Goal: Transaction & Acquisition: Book appointment/travel/reservation

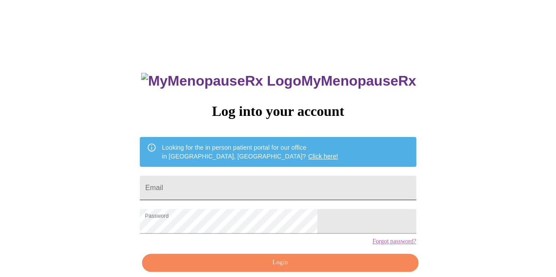
click at [227, 178] on input "Email" at bounding box center [278, 188] width 276 height 25
type input "k"
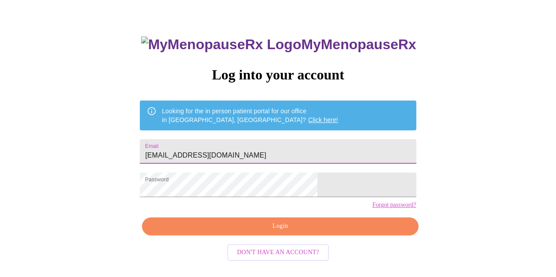
scroll to position [39, 0]
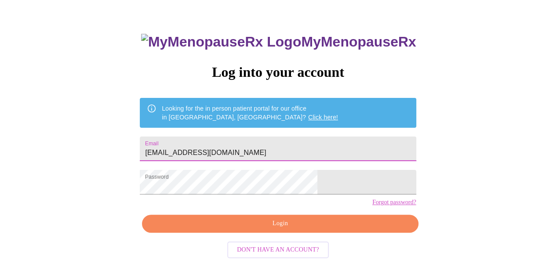
type input "[EMAIL_ADDRESS][DOMAIN_NAME]"
click at [266, 229] on span "Login" at bounding box center [280, 223] width 256 height 11
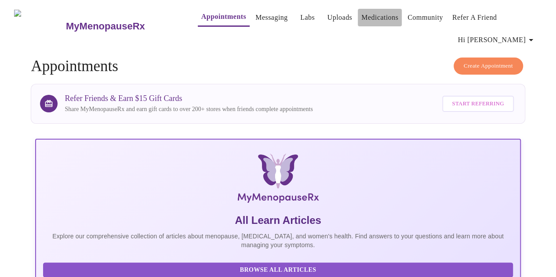
click at [373, 18] on link "Medications" at bounding box center [379, 17] width 37 height 12
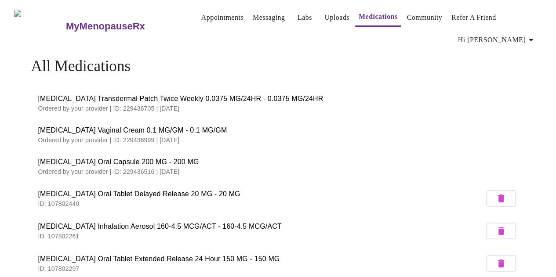
click at [207, 19] on link "Appointments" at bounding box center [222, 17] width 42 height 12
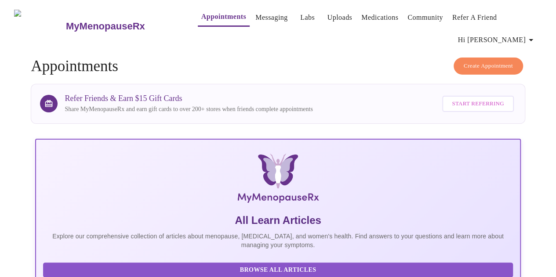
click at [480, 61] on span "Create Appointment" at bounding box center [488, 66] width 49 height 10
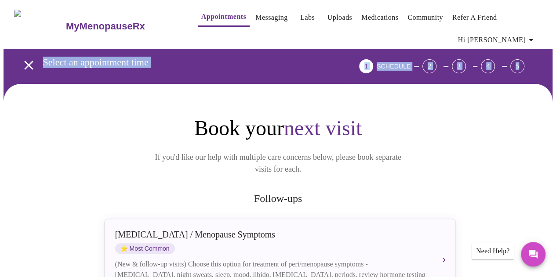
drag, startPoint x: 556, startPoint y: 22, endPoint x: 559, endPoint y: 71, distance: 49.8
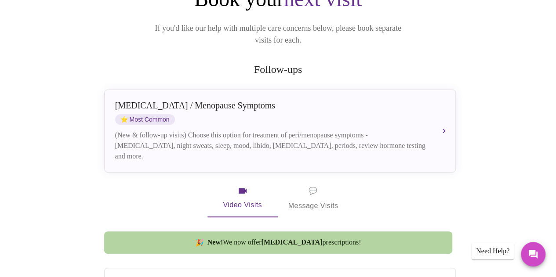
scroll to position [100, 0]
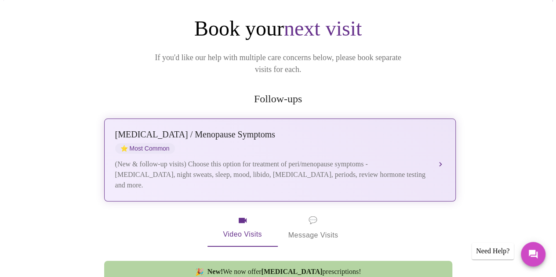
click at [214, 130] on div "[MEDICAL_DATA] / Menopause Symptoms ⭐ Most Common (New & follow-up visits) Choo…" at bounding box center [280, 160] width 330 height 61
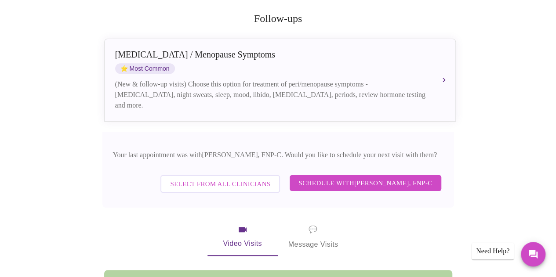
scroll to position [187, 0]
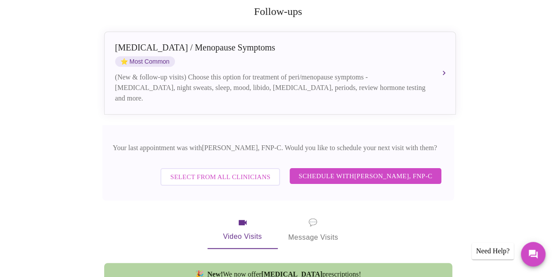
click at [341, 171] on span "Schedule with [PERSON_NAME], FNP-C" at bounding box center [365, 176] width 134 height 11
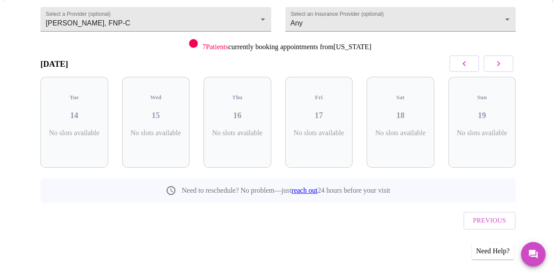
scroll to position [68, 0]
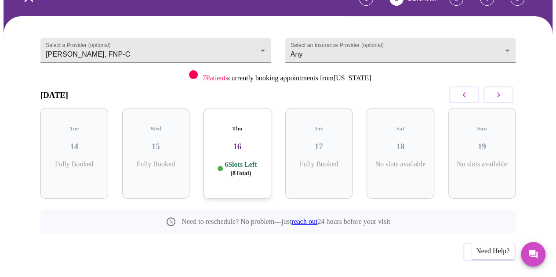
click at [341, 154] on div "Fri 17 Fully Booked" at bounding box center [319, 153] width 68 height 91
click at [231, 160] on p "6 Slots Left ( 8 Total)" at bounding box center [241, 168] width 32 height 17
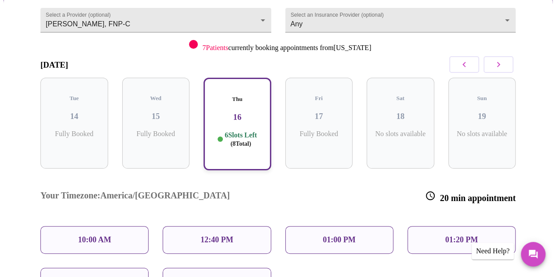
scroll to position [116, 0]
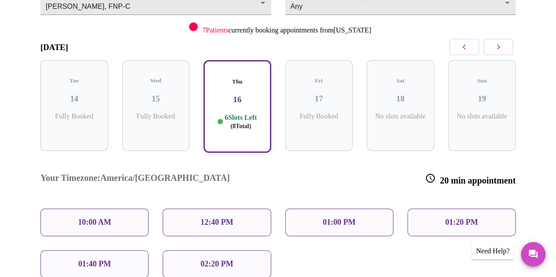
click at [191, 209] on div "12:40 PM" at bounding box center [217, 223] width 108 height 28
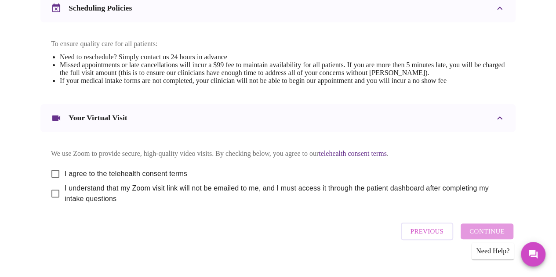
scroll to position [357, 0]
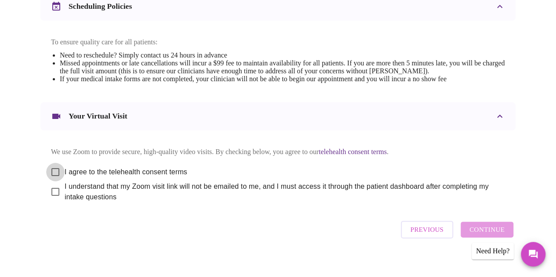
click at [51, 166] on input "I agree to the telehealth consent terms" at bounding box center [55, 172] width 18 height 18
checkbox input "true"
click at [52, 191] on input "I understand that my Zoom visit link will not be emailed to me, and I must acce…" at bounding box center [55, 192] width 18 height 18
checkbox input "true"
click at [484, 228] on span "Continue" at bounding box center [486, 229] width 35 height 11
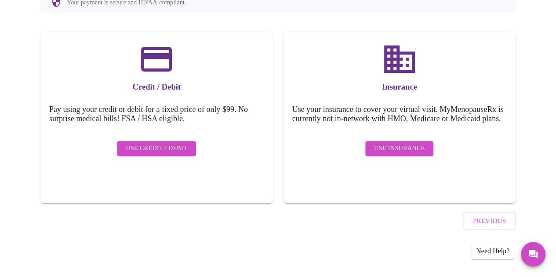
scroll to position [97, 0]
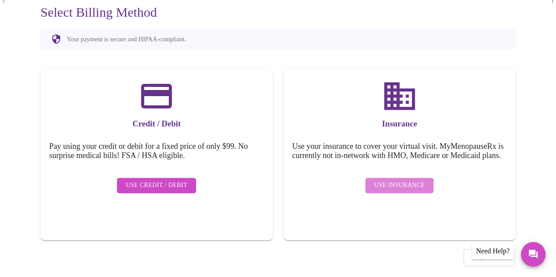
click at [399, 180] on span "Use Insurance" at bounding box center [399, 185] width 51 height 11
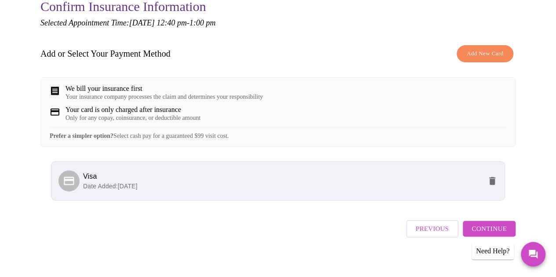
scroll to position [104, 0]
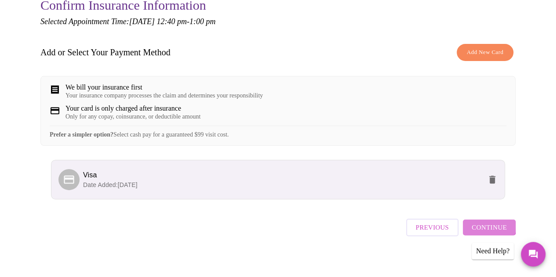
click at [493, 224] on span "Continue" at bounding box center [489, 227] width 35 height 11
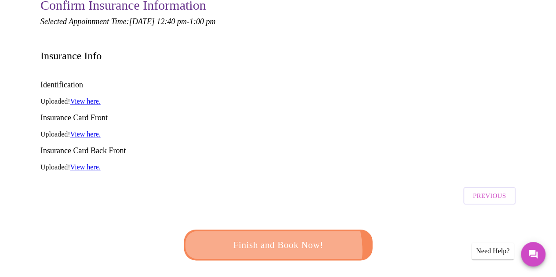
click at [273, 237] on span "Finish and Book Now!" at bounding box center [278, 245] width 163 height 16
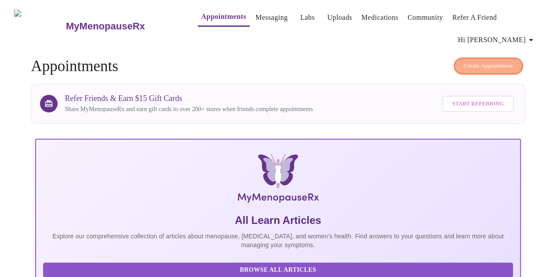
click at [483, 61] on span "Create Appointment" at bounding box center [488, 66] width 49 height 10
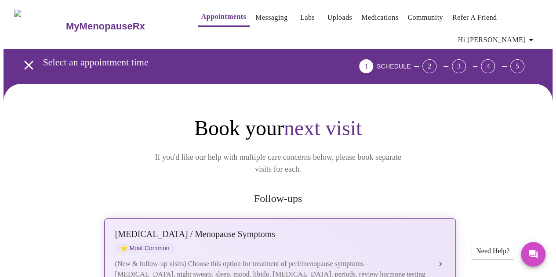
click at [262, 259] on div "(New & follow-up visits) Choose this option for treatment of peri/menopause sym…" at bounding box center [271, 275] width 312 height 32
click at [444, 234] on button "[MEDICAL_DATA] / Menopause Symptoms ⭐ Most Common (New & follow-up visits) Choo…" at bounding box center [280, 259] width 352 height 83
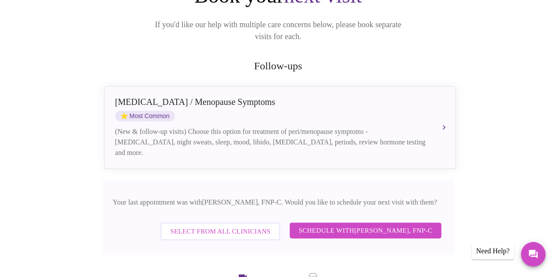
scroll to position [149, 0]
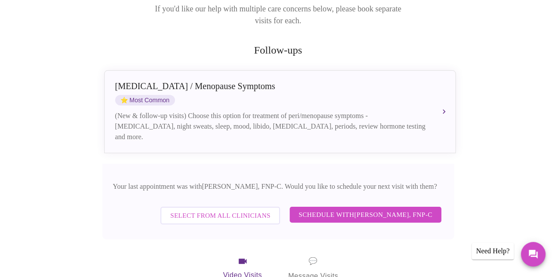
click at [225, 210] on span "Select from All Clinicians" at bounding box center [220, 215] width 100 height 11
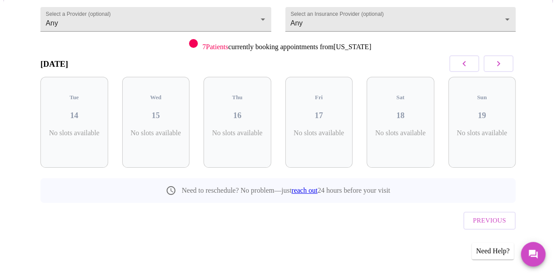
scroll to position [68, 0]
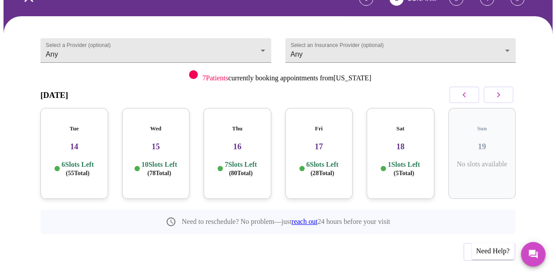
click at [80, 160] on p "6 Slots Left ( 55 Total)" at bounding box center [78, 168] width 32 height 17
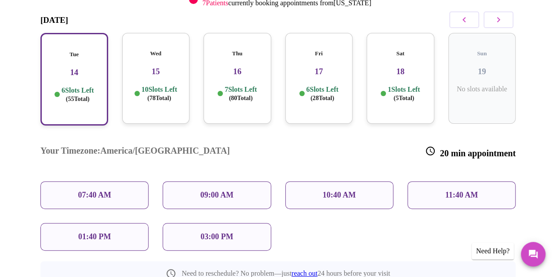
scroll to position [149, 0]
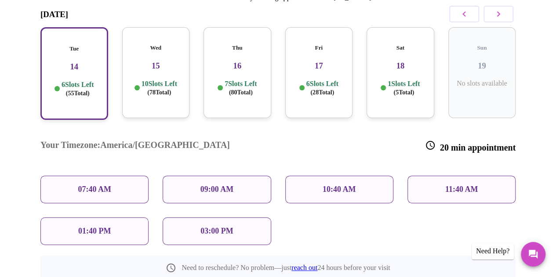
click at [431, 176] on div "11:40 AM" at bounding box center [461, 190] width 108 height 28
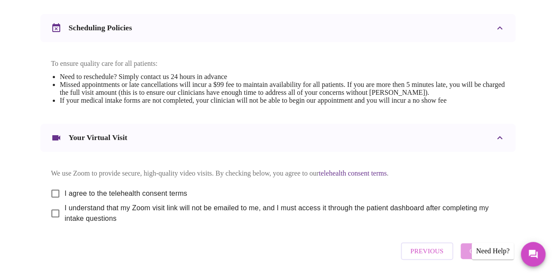
scroll to position [341, 0]
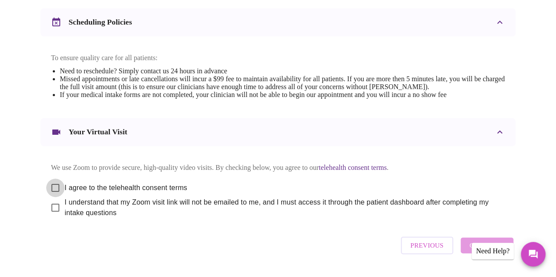
click at [50, 182] on input "I agree to the telehealth consent terms" at bounding box center [55, 188] width 18 height 18
checkbox input "true"
click at [51, 204] on input "I understand that my Zoom visit link will not be emailed to me, and I must acce…" at bounding box center [55, 208] width 18 height 18
checkbox input "true"
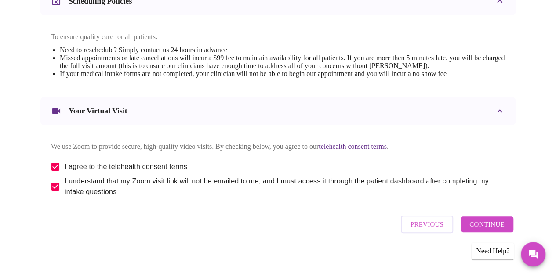
click at [493, 224] on span "Continue" at bounding box center [486, 224] width 35 height 11
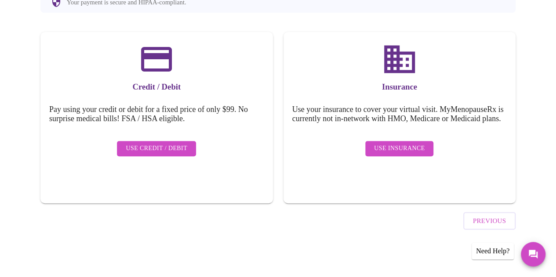
scroll to position [97, 0]
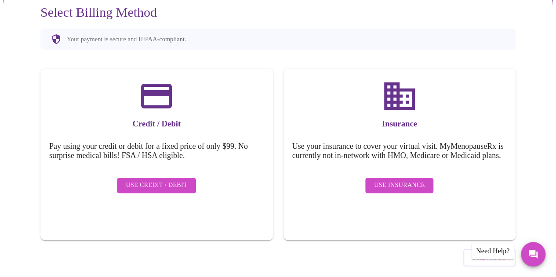
click at [399, 180] on span "Use Insurance" at bounding box center [399, 185] width 51 height 11
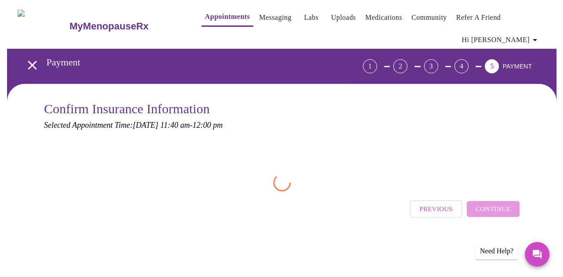
scroll to position [0, 0]
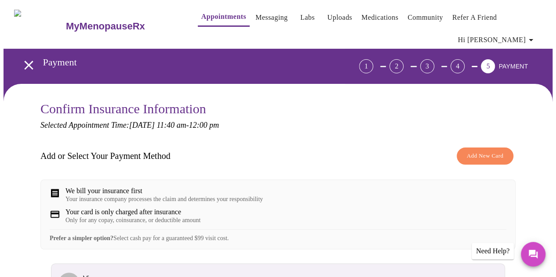
click at [480, 151] on span "Add New Card" at bounding box center [485, 156] width 36 height 10
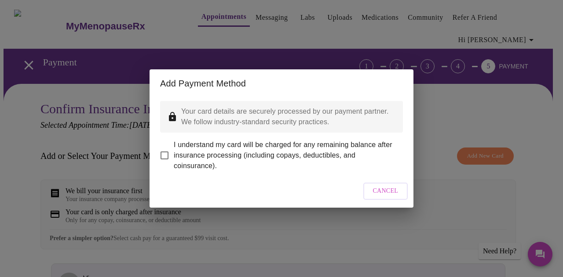
click at [164, 147] on input "I understand my card will be charged for any remaining balance after insurance …" at bounding box center [164, 155] width 18 height 18
checkbox input "true"
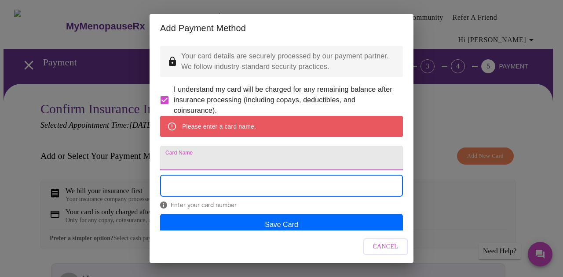
click at [217, 171] on input "Card Name" at bounding box center [281, 158] width 243 height 25
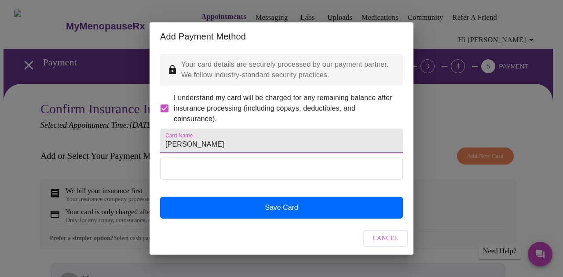
type input "[PERSON_NAME]"
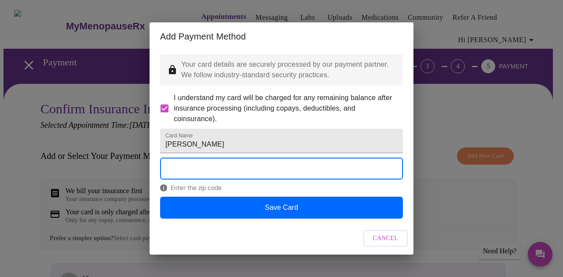
scroll to position [2, 0]
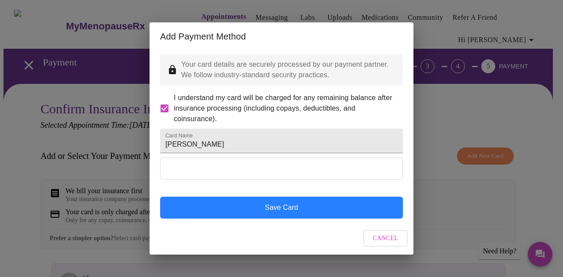
click at [282, 219] on button "Save Card" at bounding box center [281, 208] width 243 height 22
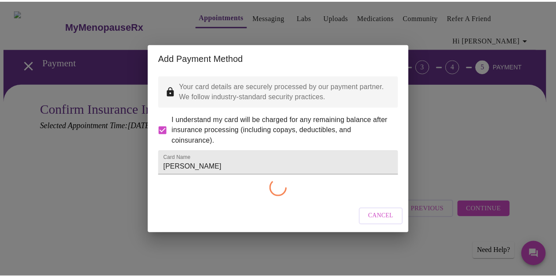
scroll to position [0, 0]
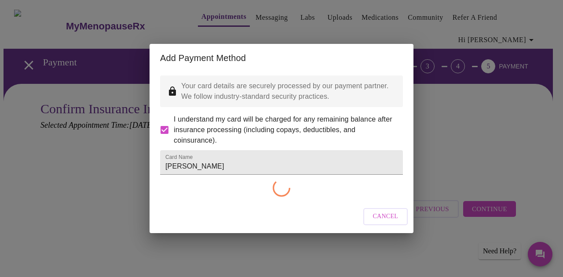
checkbox input "false"
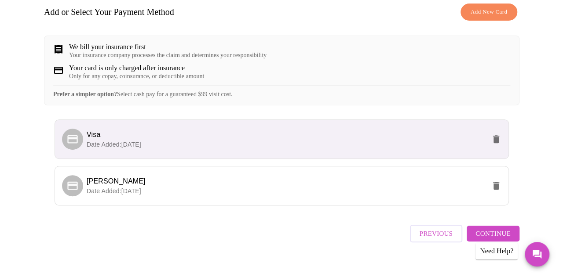
scroll to position [147, 0]
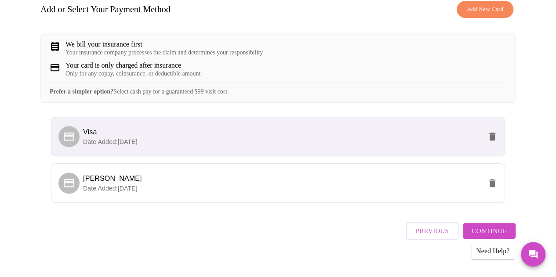
click at [494, 134] on icon "delete" at bounding box center [492, 137] width 6 height 8
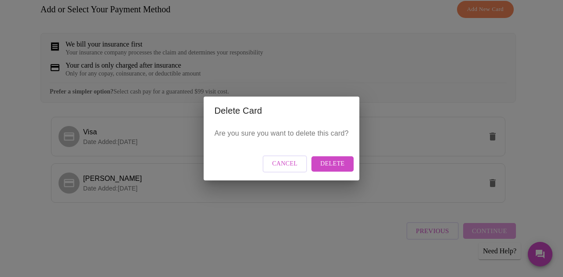
click at [332, 164] on span "Delete" at bounding box center [332, 164] width 24 height 11
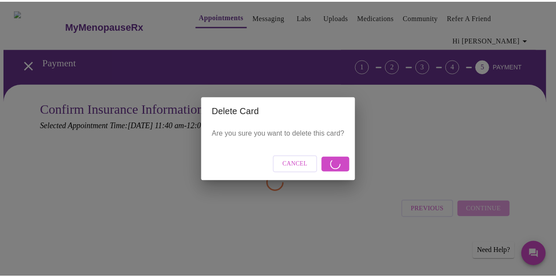
scroll to position [0, 0]
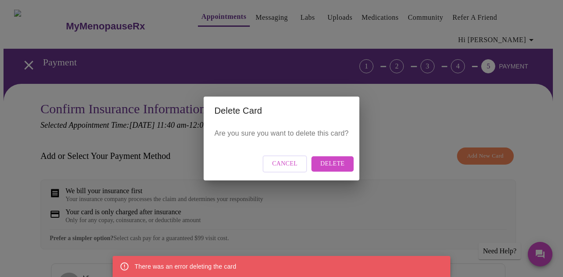
click at [287, 165] on span "Cancel" at bounding box center [284, 164] width 25 height 11
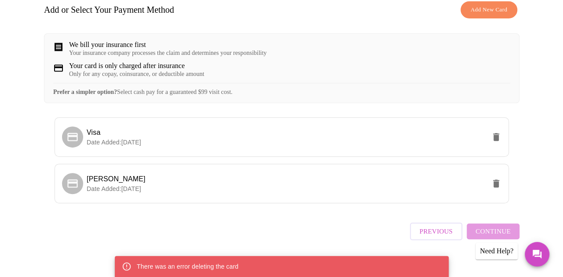
scroll to position [150, 0]
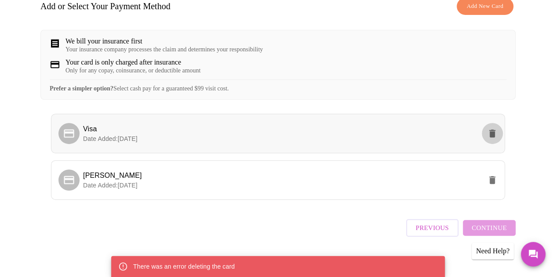
click at [495, 131] on icon "delete" at bounding box center [492, 134] width 6 height 8
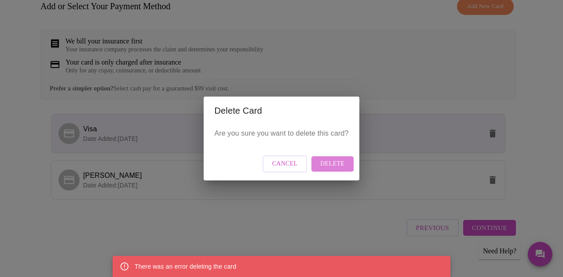
click at [329, 164] on span "Delete" at bounding box center [332, 164] width 24 height 11
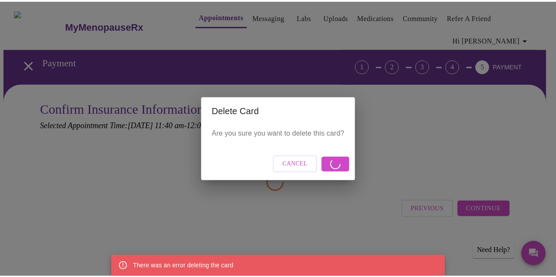
scroll to position [0, 0]
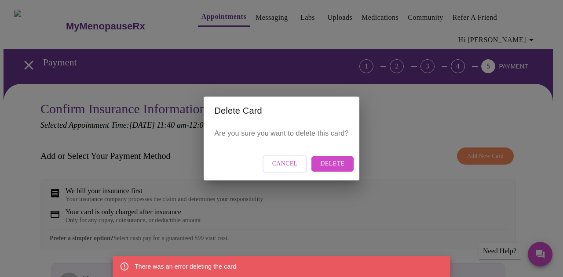
click at [413, 142] on div "Delete Card Are you sure you want to delete this card? Cancel Delete" at bounding box center [281, 138] width 563 height 277
click at [552, 141] on div "Delete Card Are you sure you want to delete this card? Cancel Delete" at bounding box center [281, 138] width 563 height 277
click at [285, 165] on span "Cancel" at bounding box center [284, 164] width 25 height 11
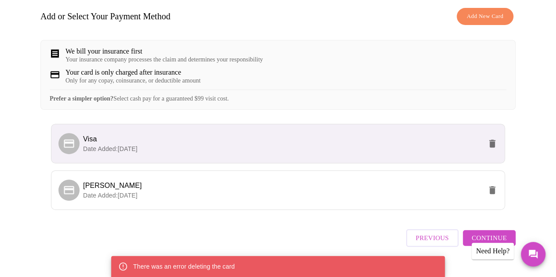
scroll to position [150, 0]
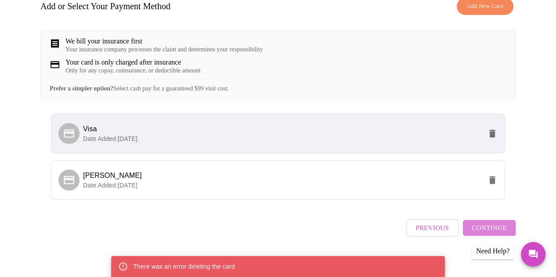
click at [491, 222] on span "Continue" at bounding box center [489, 227] width 35 height 11
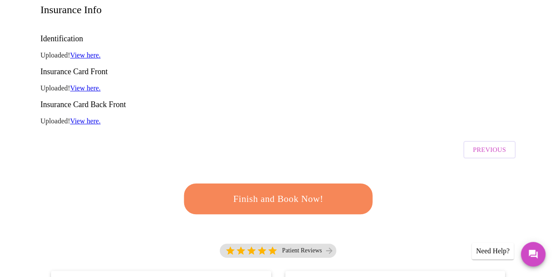
click at [273, 191] on span "Finish and Book Now!" at bounding box center [277, 199] width 163 height 16
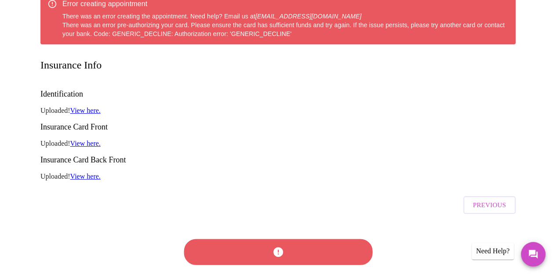
scroll to position [205, 0]
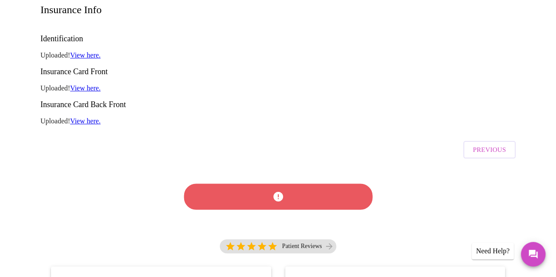
click at [277, 172] on div at bounding box center [278, 197] width 193 height 50
